Goal: Transaction & Acquisition: Purchase product/service

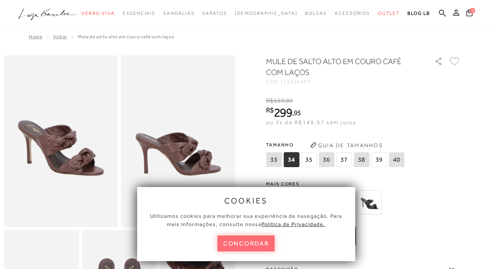
click at [261, 241] on button "concordar" at bounding box center [246, 243] width 58 height 16
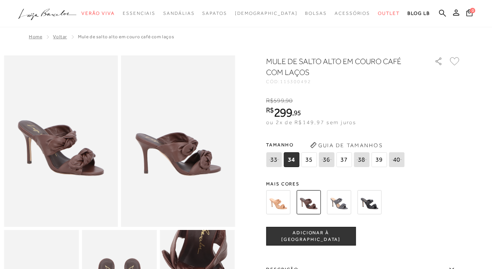
click at [369, 207] on img at bounding box center [369, 202] width 24 height 24
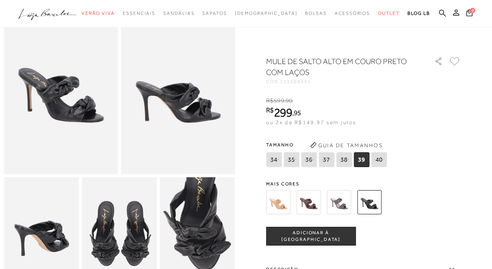
scroll to position [39, 0]
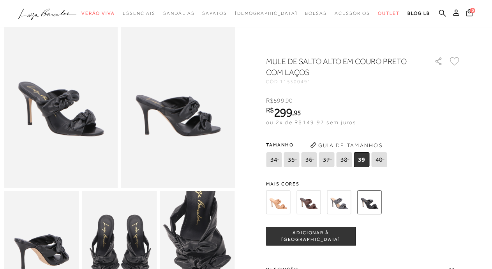
click at [342, 234] on span "ADICIONAR À [GEOGRAPHIC_DATA]" at bounding box center [311, 236] width 89 height 14
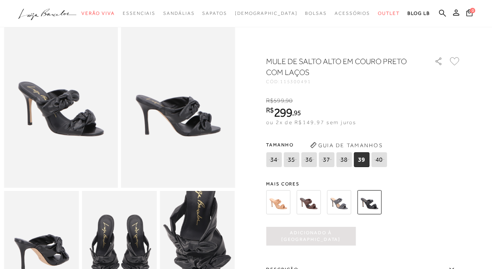
click at [364, 160] on span "39" at bounding box center [362, 159] width 16 height 15
click at [368, 209] on img at bounding box center [369, 202] width 24 height 24
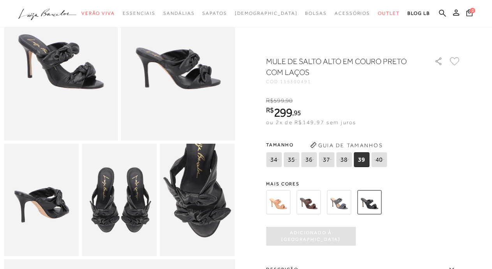
scroll to position [78, 0]
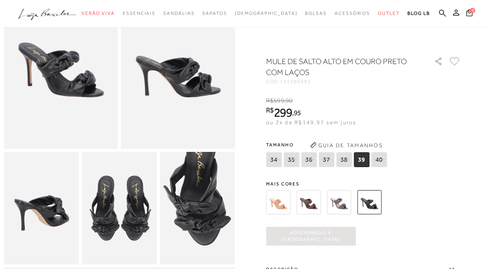
click at [364, 164] on span "39" at bounding box center [362, 159] width 16 height 15
click at [288, 204] on img at bounding box center [278, 202] width 24 height 24
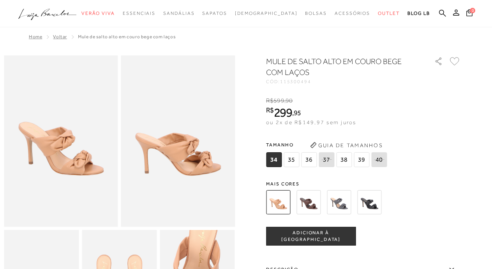
click at [373, 204] on img at bounding box center [369, 202] width 24 height 24
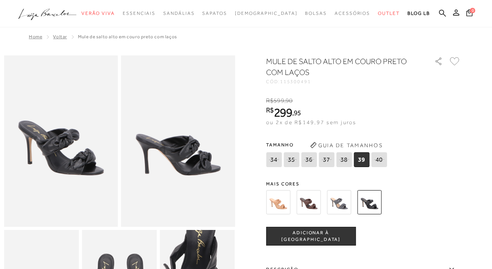
click at [362, 164] on span "39" at bounding box center [362, 159] width 16 height 15
click at [335, 238] on span "ADICIONAR À [GEOGRAPHIC_DATA]" at bounding box center [311, 236] width 89 height 14
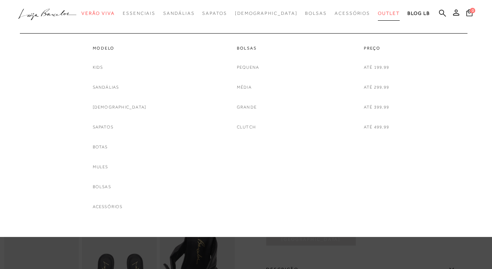
click at [378, 14] on span "Outlet" at bounding box center [389, 13] width 22 height 5
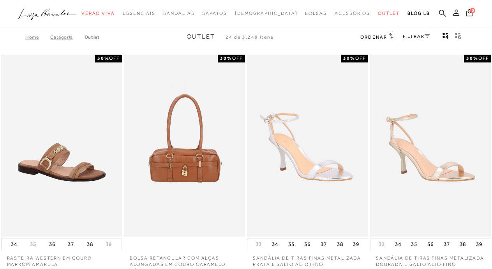
click at [407, 36] on link "FILTRAR" at bounding box center [416, 36] width 27 height 5
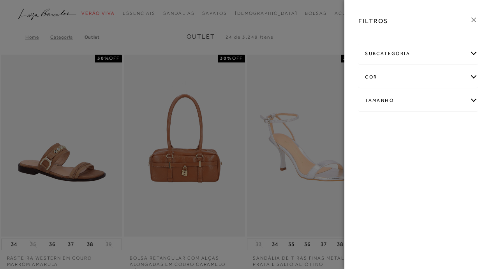
click at [384, 98] on div "Tamanho" at bounding box center [418, 100] width 119 height 21
click at [382, 181] on link "Ver mais..." at bounding box center [379, 180] width 21 height 6
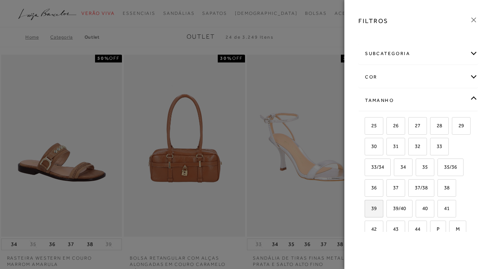
click at [377, 209] on span "39" at bounding box center [371, 208] width 11 height 6
click at [371, 209] on input "39" at bounding box center [368, 209] width 8 height 8
checkbox input "true"
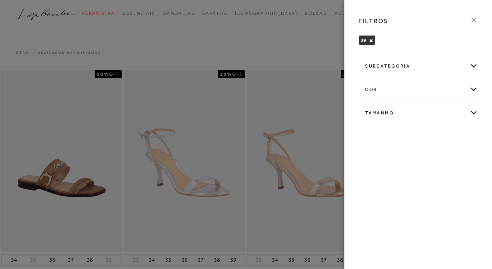
click at [474, 21] on icon at bounding box center [474, 20] width 9 height 9
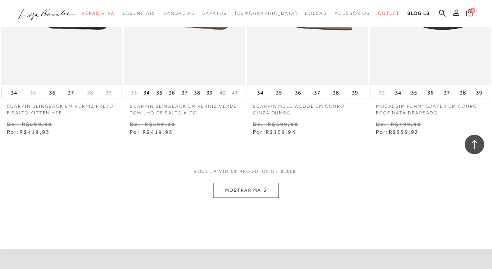
scroll to position [663, 0]
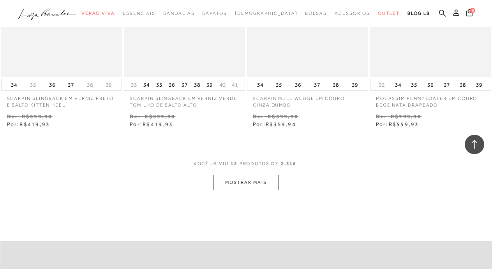
click at [243, 175] on button "MOSTRAR MAIS" at bounding box center [245, 182] width 65 height 15
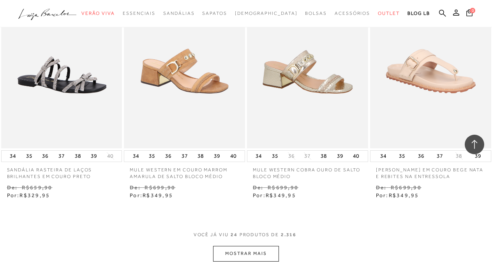
scroll to position [1364, 0]
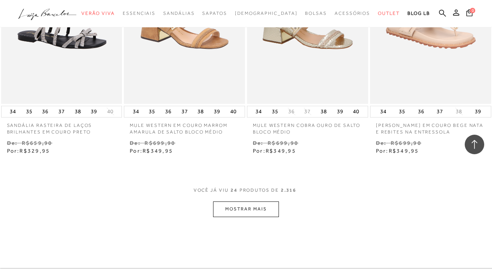
click at [249, 204] on button "MOSTRAR MAIS" at bounding box center [245, 208] width 65 height 15
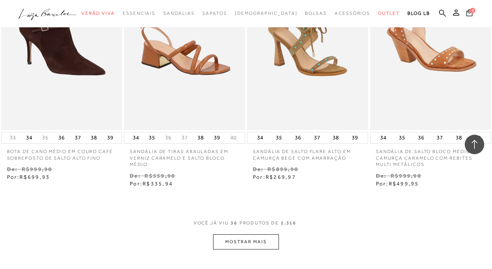
scroll to position [2144, 0]
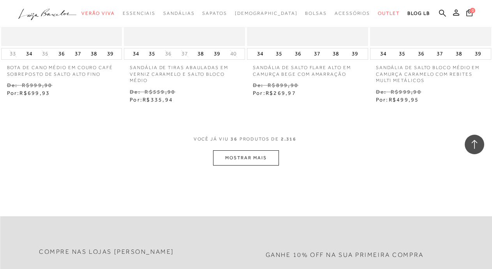
click at [247, 150] on button "MOSTRAR MAIS" at bounding box center [245, 157] width 65 height 15
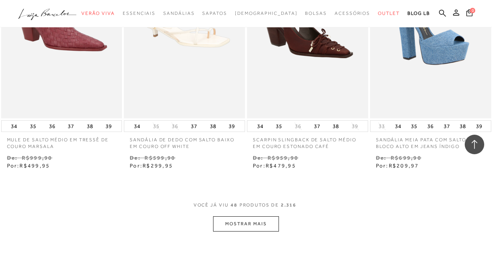
scroll to position [2845, 0]
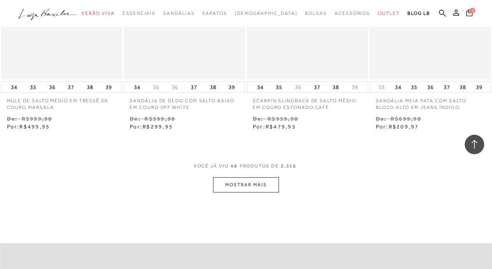
click at [256, 182] on button "MOSTRAR MAIS" at bounding box center [245, 184] width 65 height 15
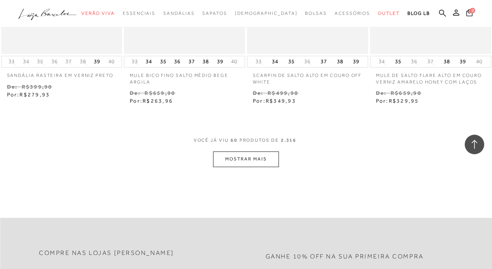
scroll to position [3625, 0]
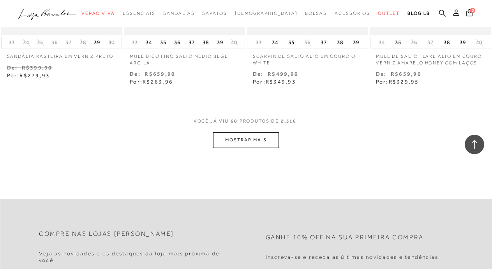
click at [247, 134] on button "MOSTRAR MAIS" at bounding box center [245, 139] width 65 height 15
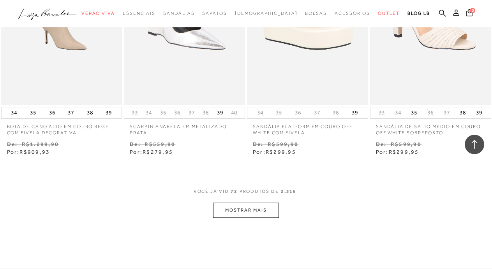
scroll to position [4326, 0]
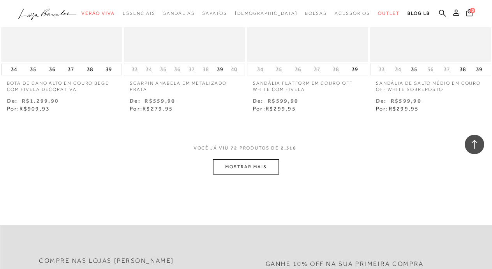
click at [262, 159] on button "MOSTRAR MAIS" at bounding box center [245, 166] width 65 height 15
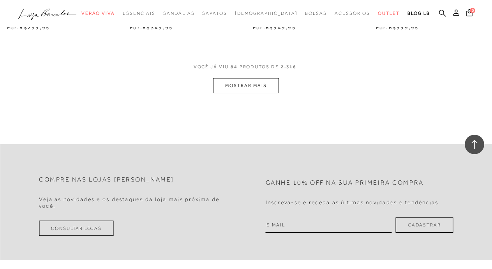
scroll to position [5145, 0]
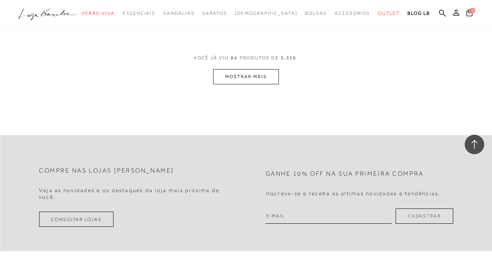
click at [269, 84] on button "MOSTRAR MAIS" at bounding box center [245, 76] width 65 height 15
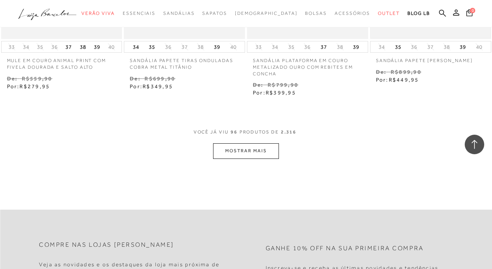
scroll to position [5807, 0]
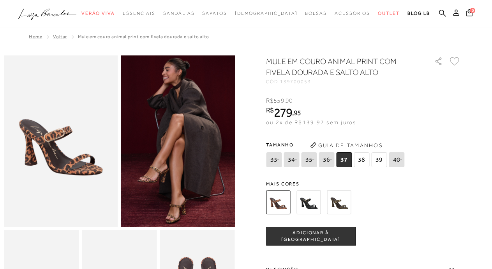
drag, startPoint x: 395, startPoint y: 183, endPoint x: 365, endPoint y: 166, distance: 34.6
click at [395, 183] on span "Mais cores" at bounding box center [363, 183] width 195 height 5
click at [377, 160] on span "39" at bounding box center [379, 159] width 16 height 15
click at [329, 240] on button "ADICIONAR À [GEOGRAPHIC_DATA]" at bounding box center [311, 235] width 90 height 19
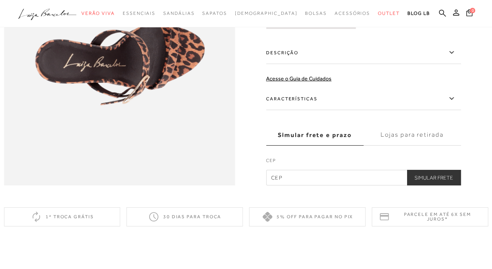
scroll to position [468, 0]
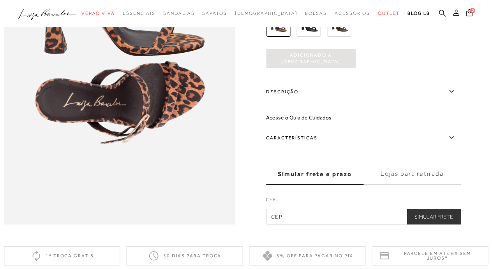
click at [299, 224] on input "text" at bounding box center [363, 217] width 195 height 16
type input "9"
click at [419, 184] on label "Lojas para retirada" at bounding box center [412, 173] width 97 height 21
click at [0, 0] on input "Lojas para retirada" at bounding box center [0, 0] width 0 height 0
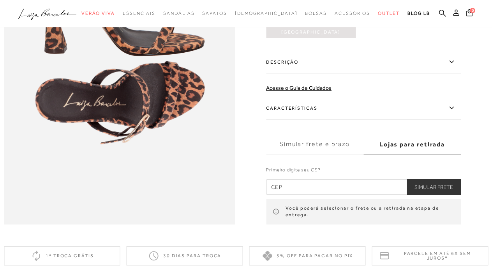
click at [343, 194] on input "text" at bounding box center [363, 187] width 195 height 16
type input "87013-000"
click at [447, 194] on button "Simular Frete" at bounding box center [434, 187] width 54 height 16
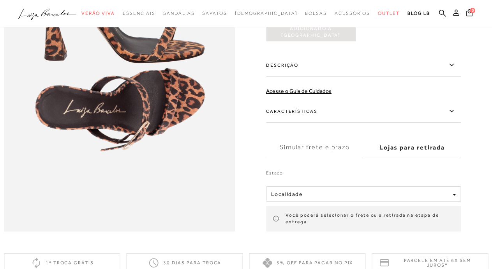
scroll to position [507, 0]
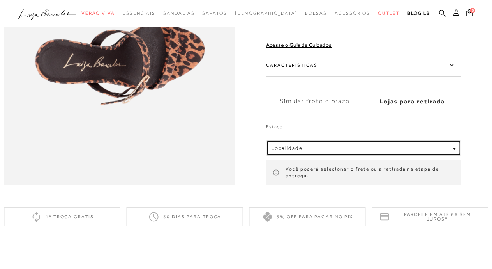
click at [456, 149] on span "button" at bounding box center [454, 148] width 3 height 2
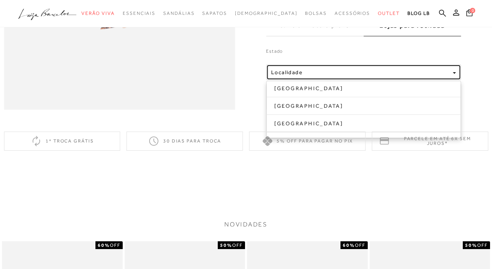
scroll to position [546, 0]
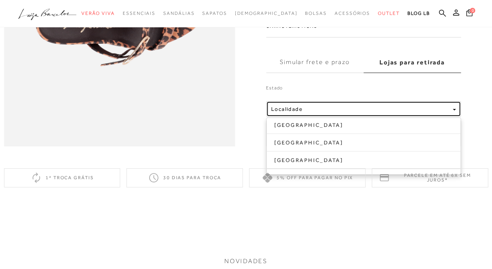
click at [321, 112] on div "Localidade" at bounding box center [360, 109] width 179 height 7
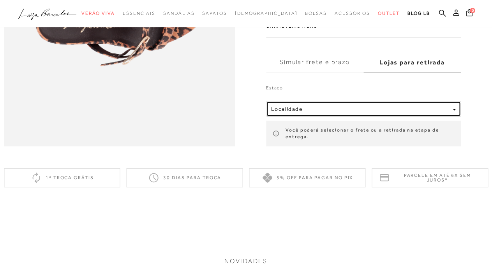
click at [456, 112] on div "button" at bounding box center [454, 109] width 3 height 7
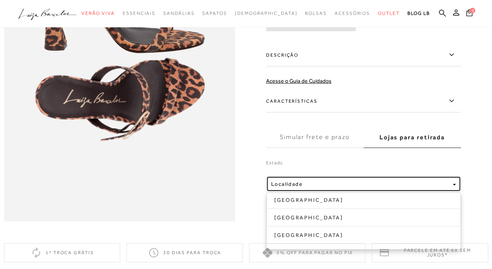
scroll to position [312, 0]
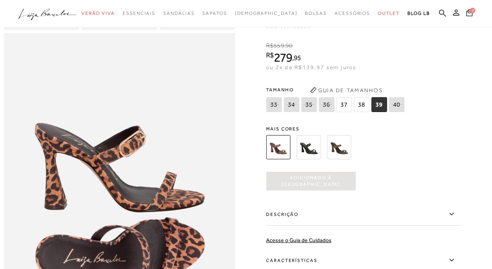
click at [382, 112] on span "39" at bounding box center [379, 104] width 16 height 15
click at [367, 112] on span "38" at bounding box center [362, 104] width 16 height 15
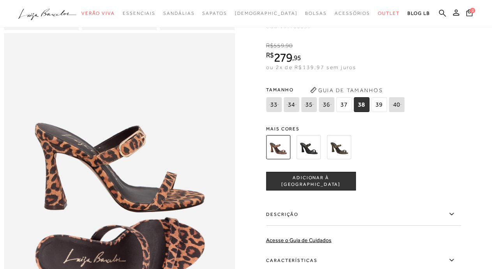
click at [380, 112] on span "39" at bounding box center [379, 104] width 16 height 15
click at [326, 188] on span "ADICIONAR À [GEOGRAPHIC_DATA]" at bounding box center [311, 181] width 89 height 14
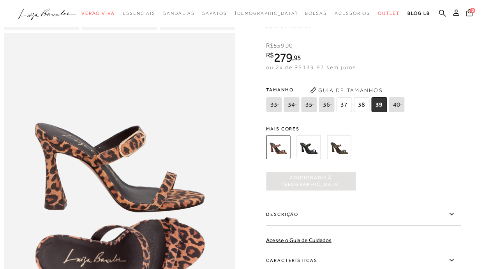
click at [470, 14] on icon at bounding box center [470, 12] width 6 height 7
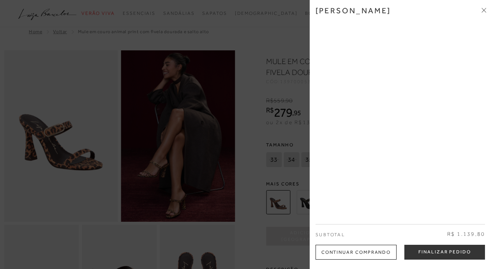
scroll to position [0, 0]
